Goal: Task Accomplishment & Management: Manage account settings

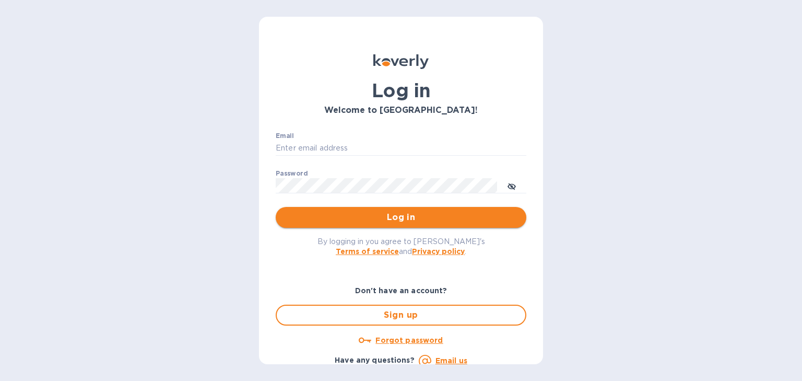
type input "[PERSON_NAME][EMAIL_ADDRESS][DOMAIN_NAME]"
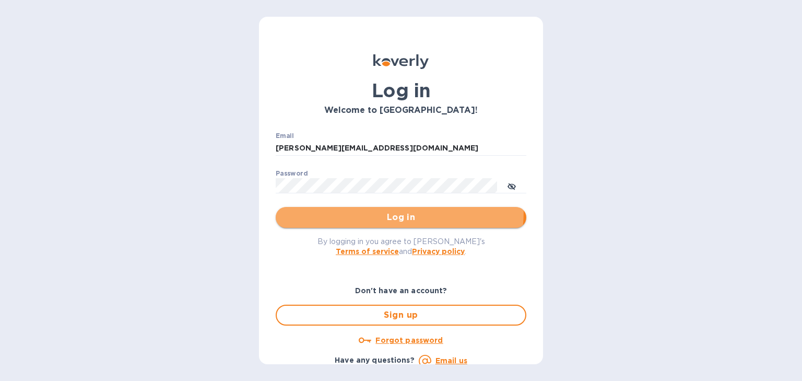
click at [326, 209] on button "Log in" at bounding box center [401, 217] width 251 height 21
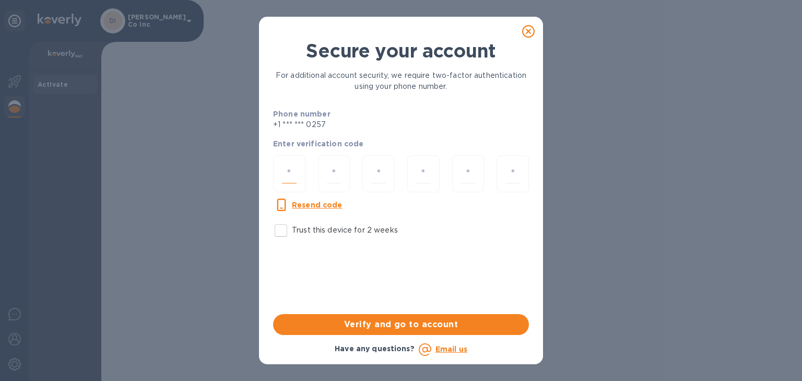
click at [287, 167] on input "number" at bounding box center [289, 173] width 15 height 19
click at [280, 228] on input "Trust this device for 2 weeks" at bounding box center [281, 230] width 22 height 22
checkbox input "true"
click at [279, 167] on div at bounding box center [289, 173] width 32 height 37
type input "9"
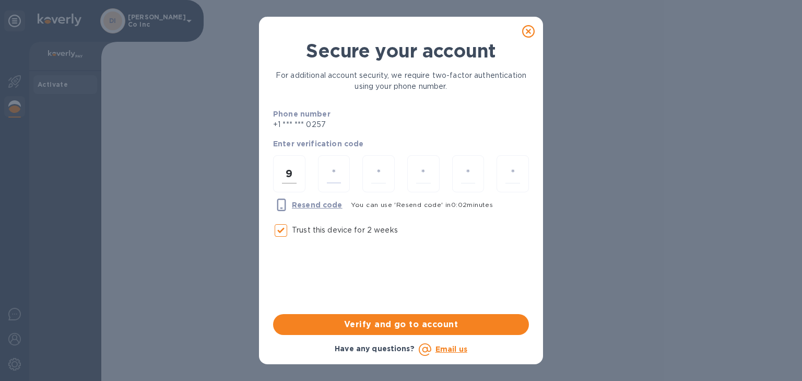
type input "3"
type input "1"
type input "0"
type input "3"
type input "9"
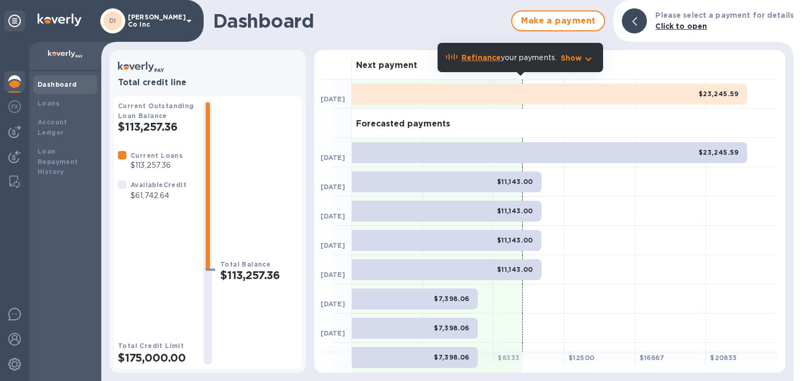
click at [583, 62] on icon "button" at bounding box center [588, 59] width 13 height 13
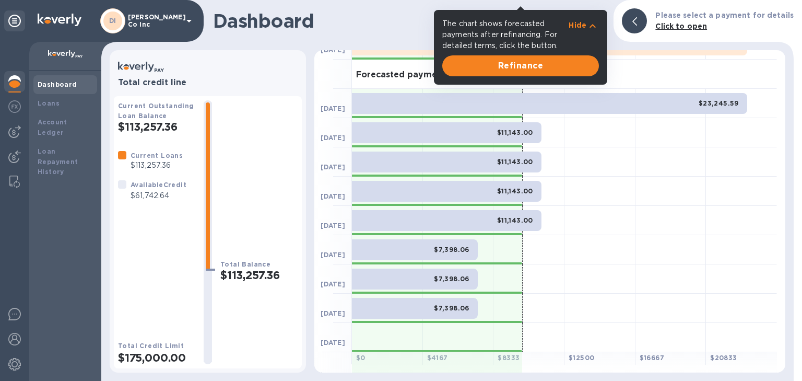
scroll to position [108, 0]
